Goal: Information Seeking & Learning: Learn about a topic

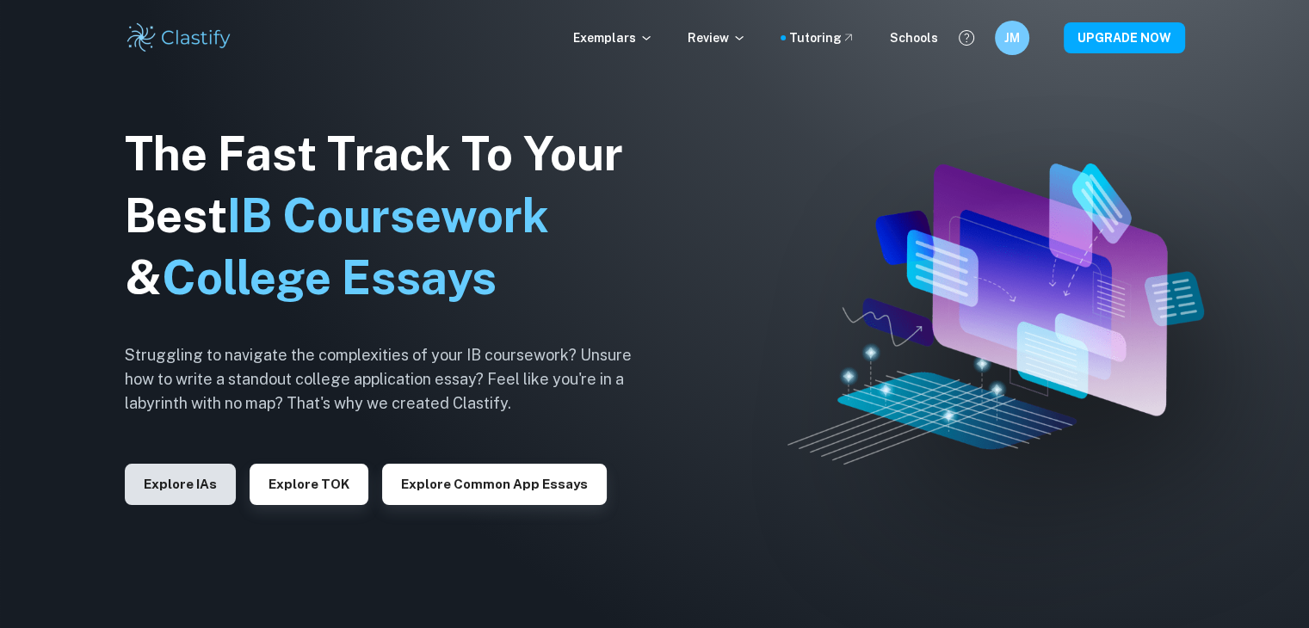
click at [213, 483] on button "Explore IAs" at bounding box center [180, 484] width 111 height 41
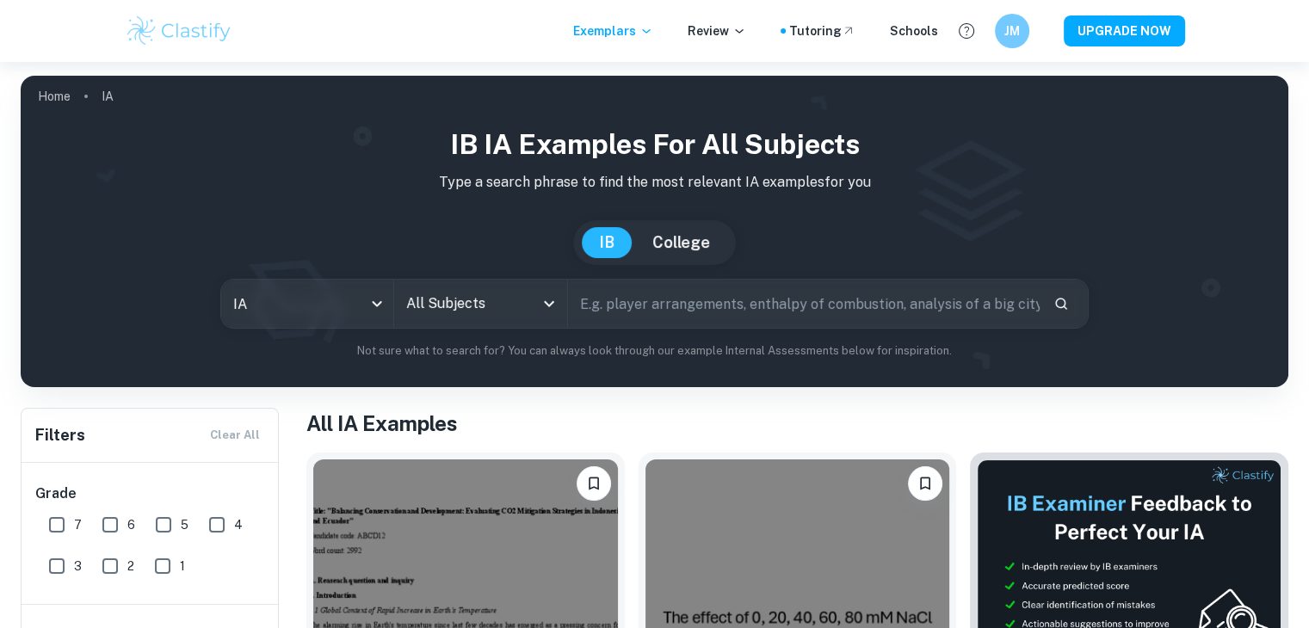
click at [605, 318] on input "text" at bounding box center [804, 304] width 472 height 48
type input "art"
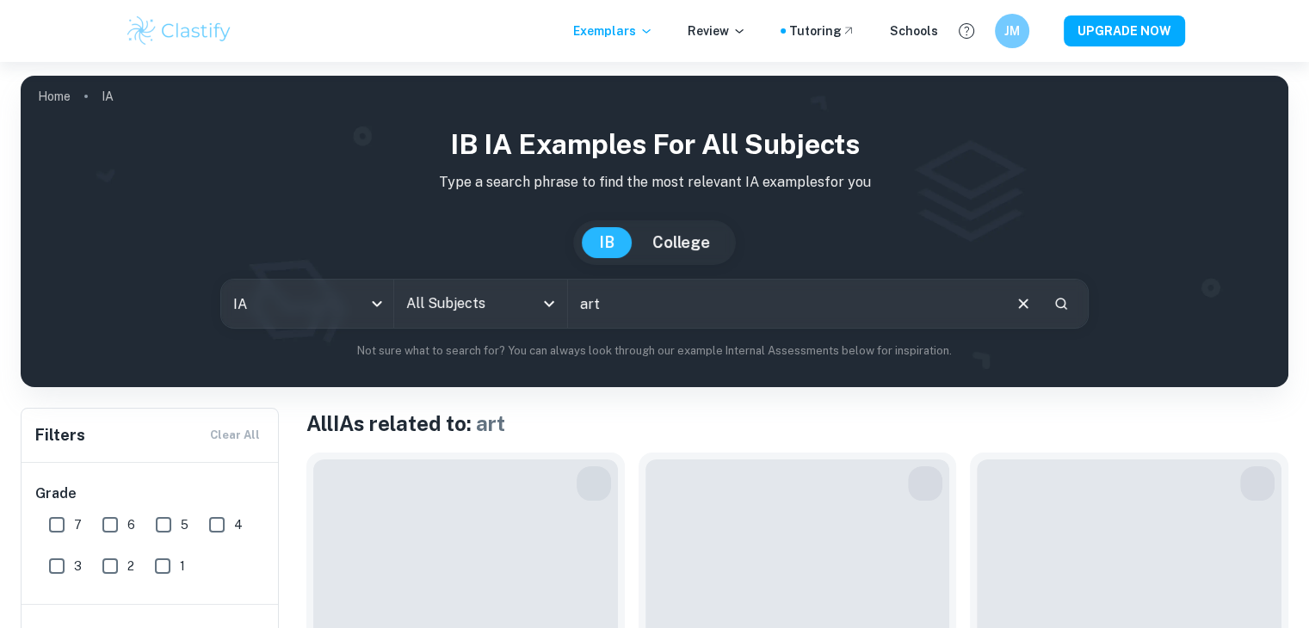
click at [602, 299] on input "art" at bounding box center [784, 304] width 432 height 48
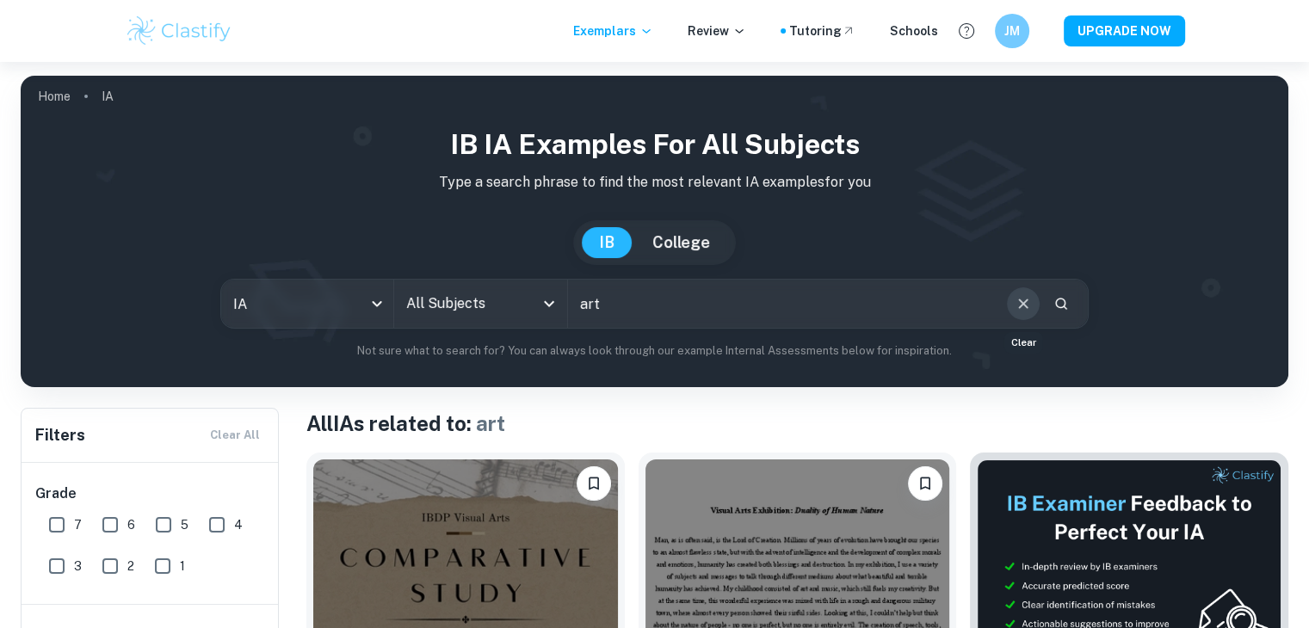
click at [1019, 304] on icon "Clear" at bounding box center [1023, 303] width 19 height 19
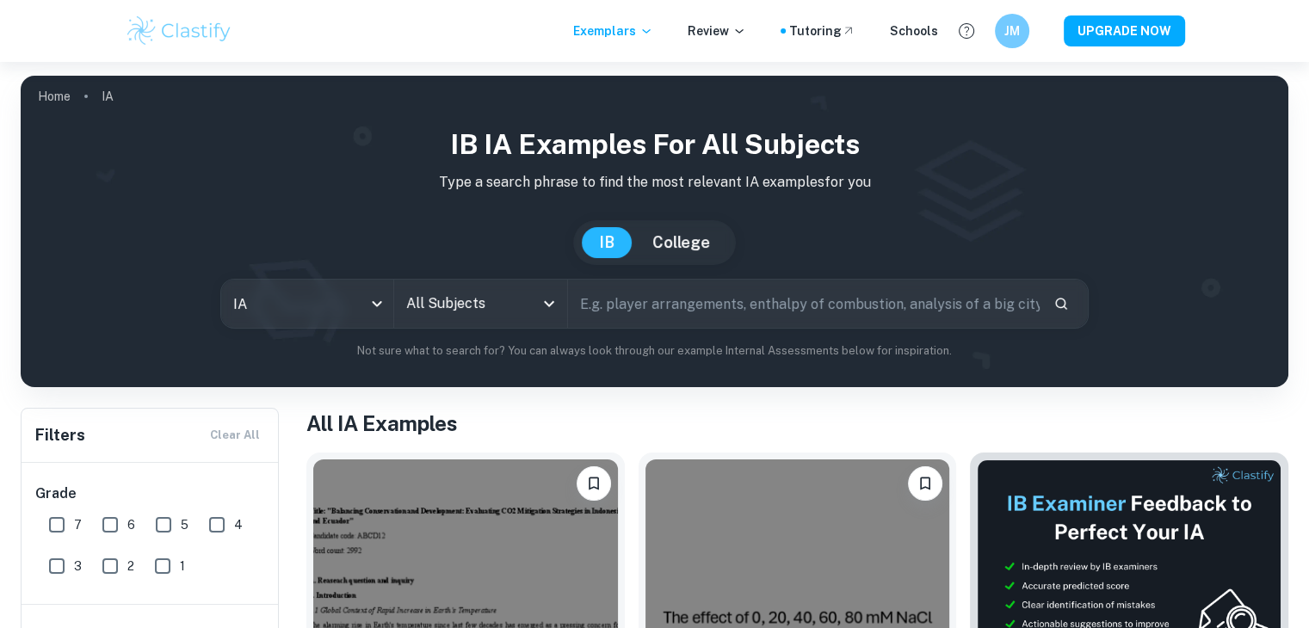
click at [546, 300] on icon "Open" at bounding box center [549, 303] width 21 height 21
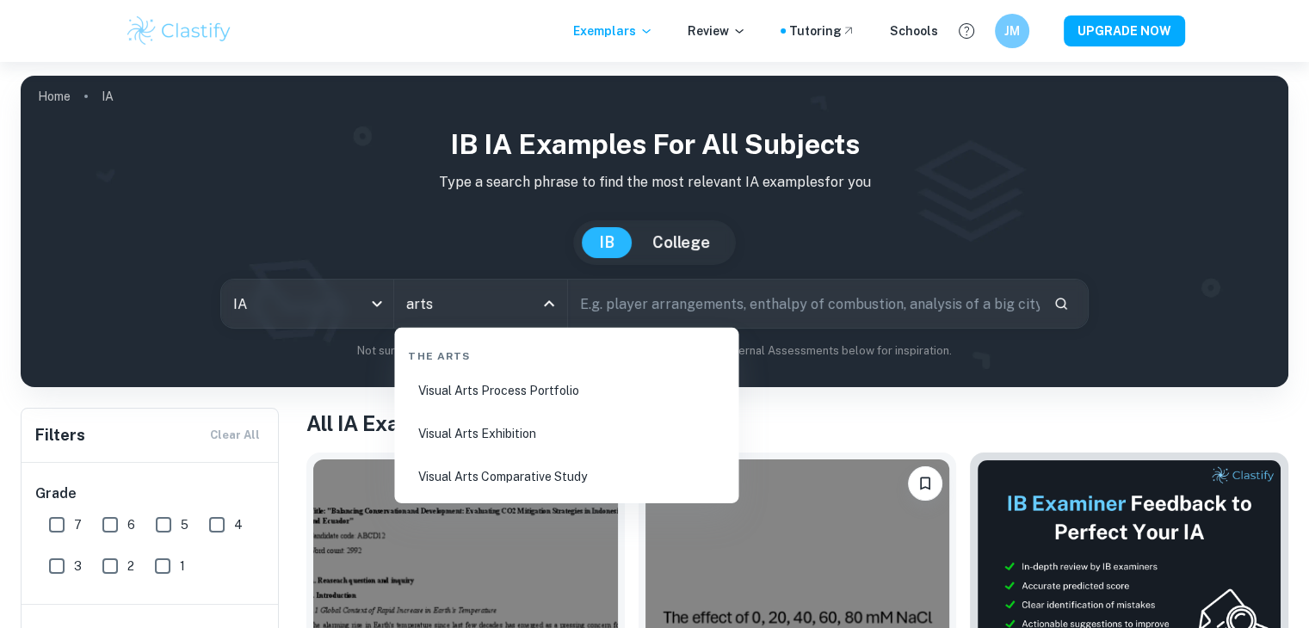
click at [524, 390] on li "Visual Arts Process Portfolio" at bounding box center [566, 391] width 330 height 40
type input "Visual Arts Process Portfolio"
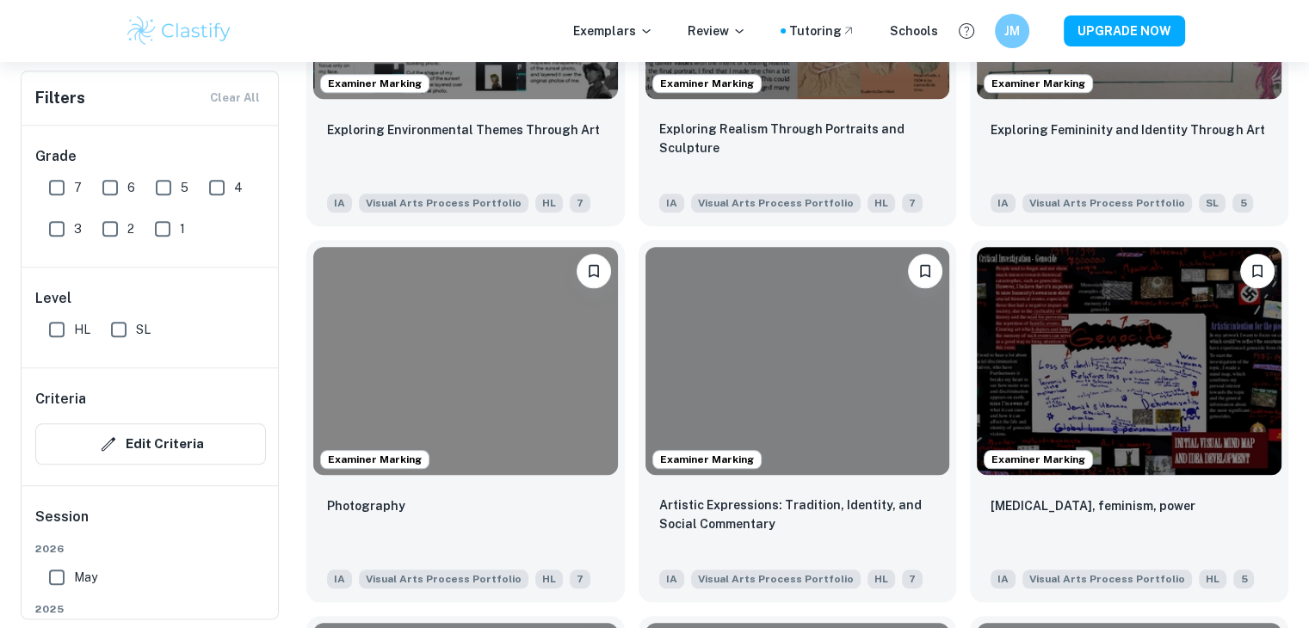
scroll to position [1755, 0]
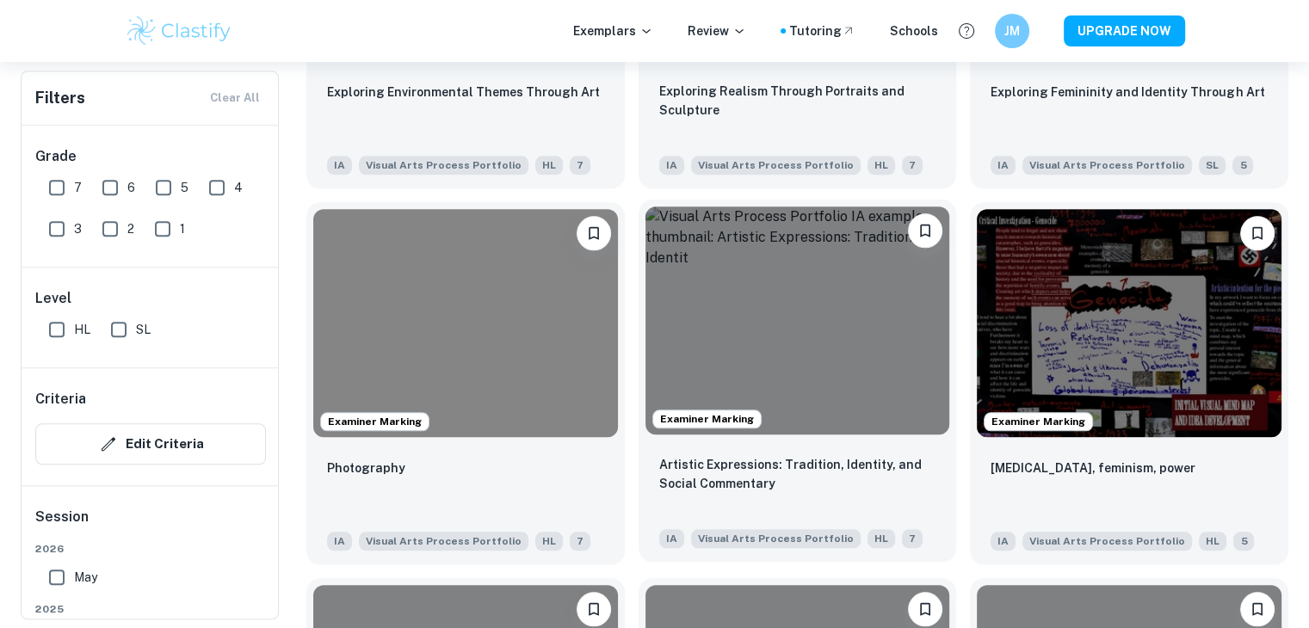
click at [753, 373] on img at bounding box center [797, 321] width 305 height 228
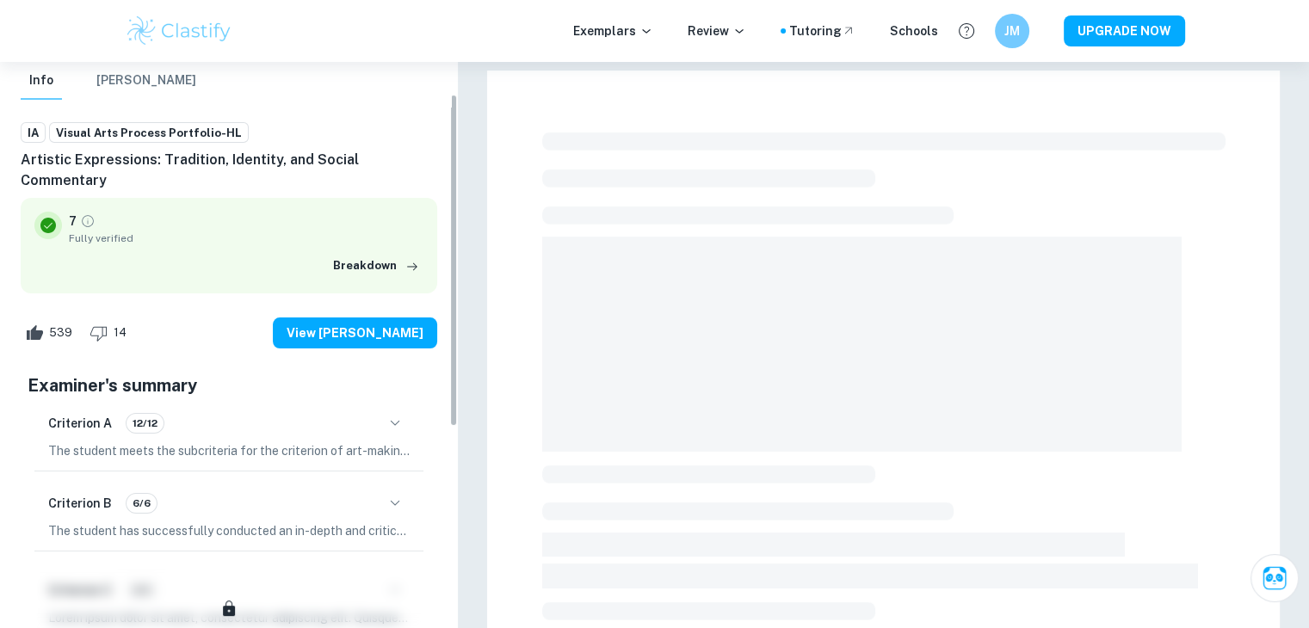
scroll to position [120, 0]
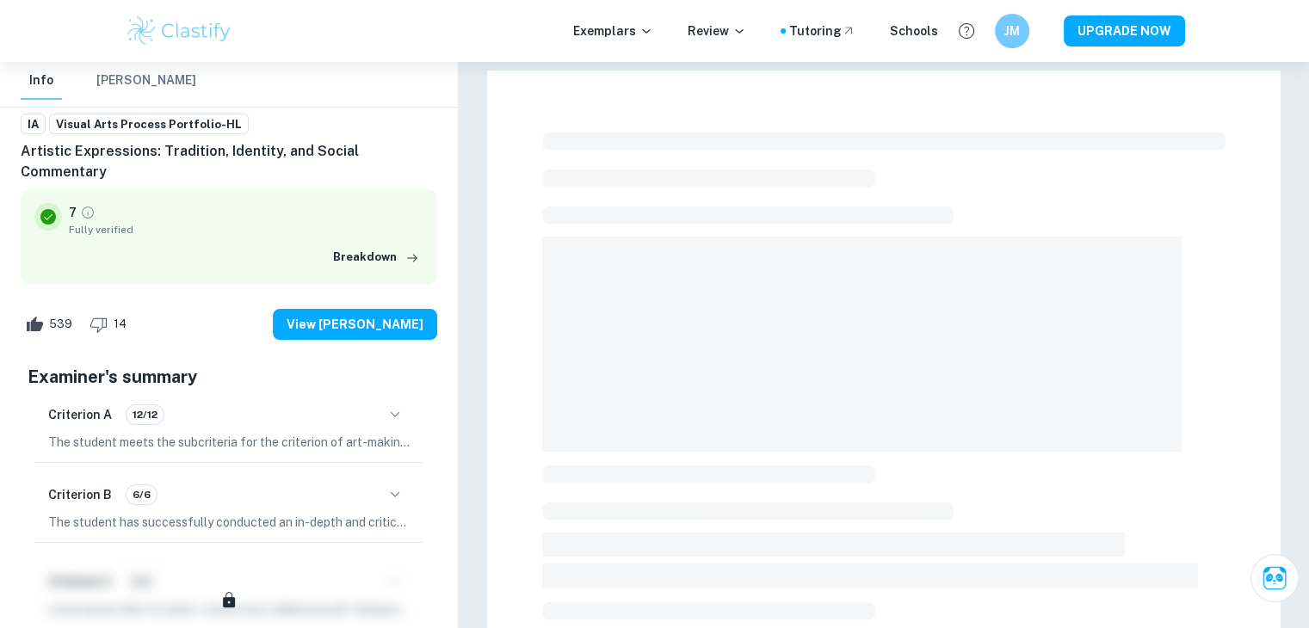
click at [407, 400] on button "button" at bounding box center [394, 414] width 29 height 29
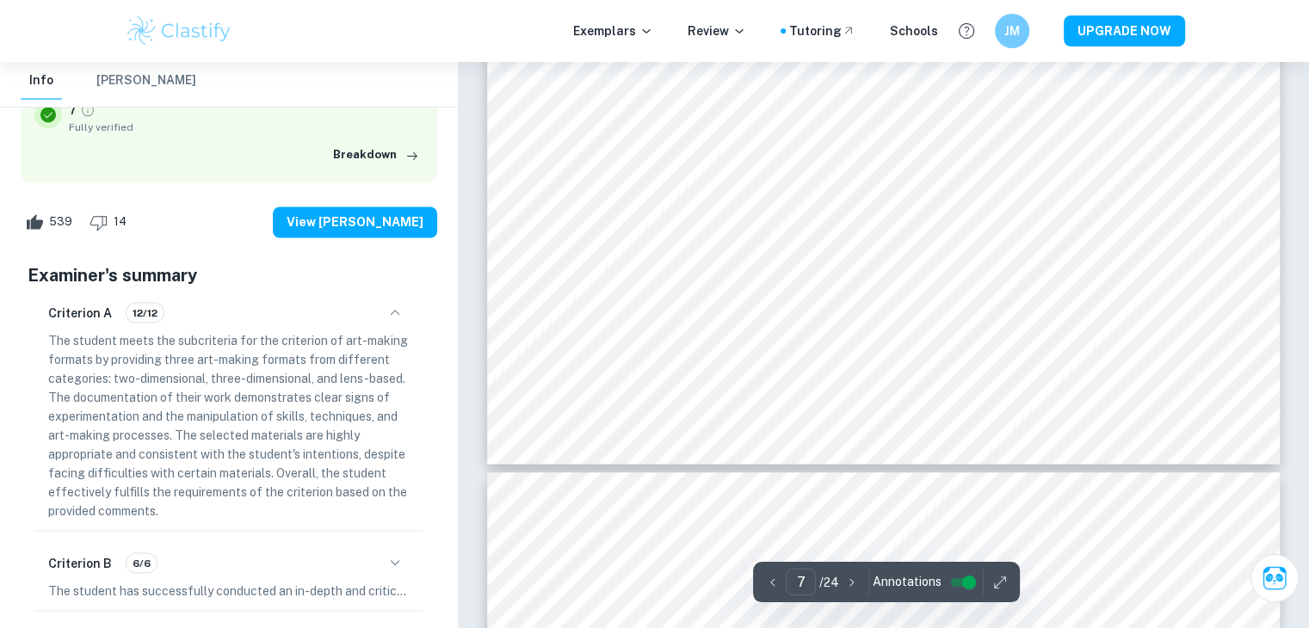
scroll to position [3043, 0]
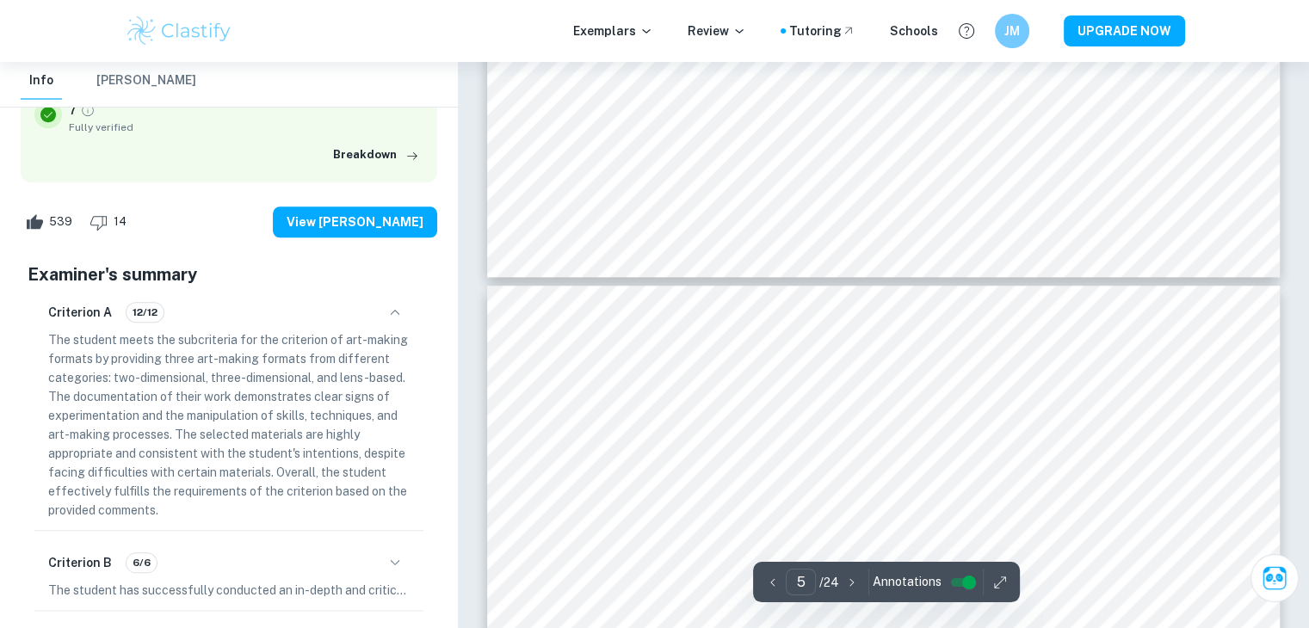
type input "4"
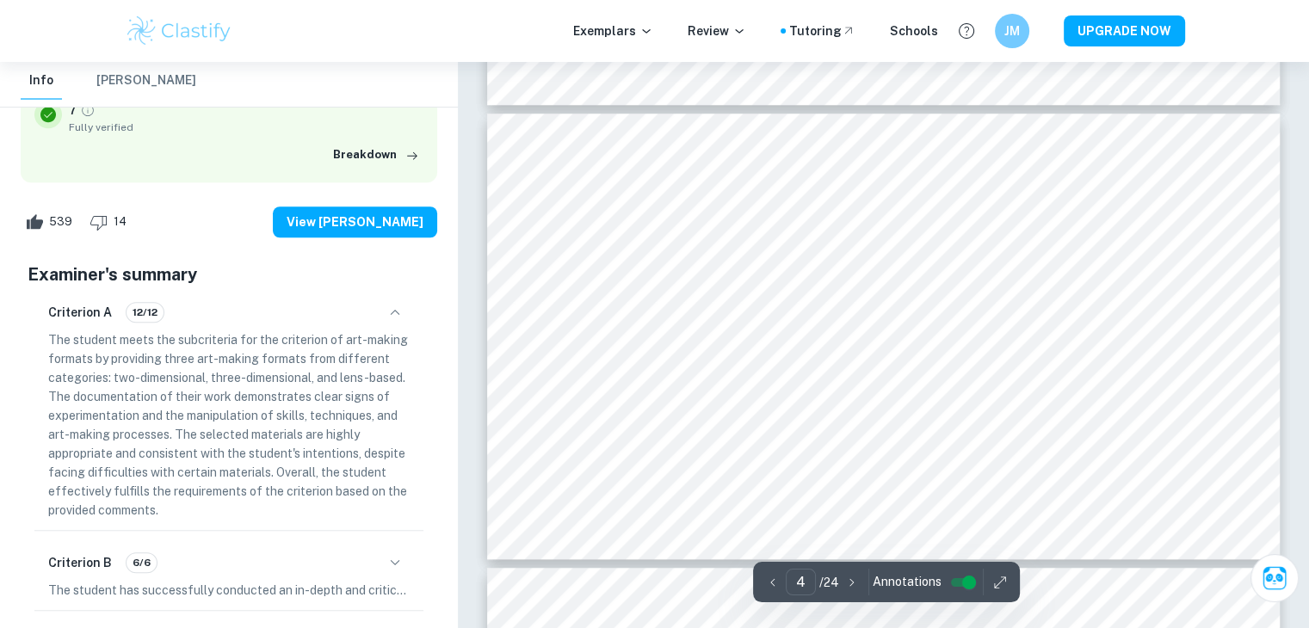
scroll to position [1582, 0]
